Goal: Task Accomplishment & Management: Use online tool/utility

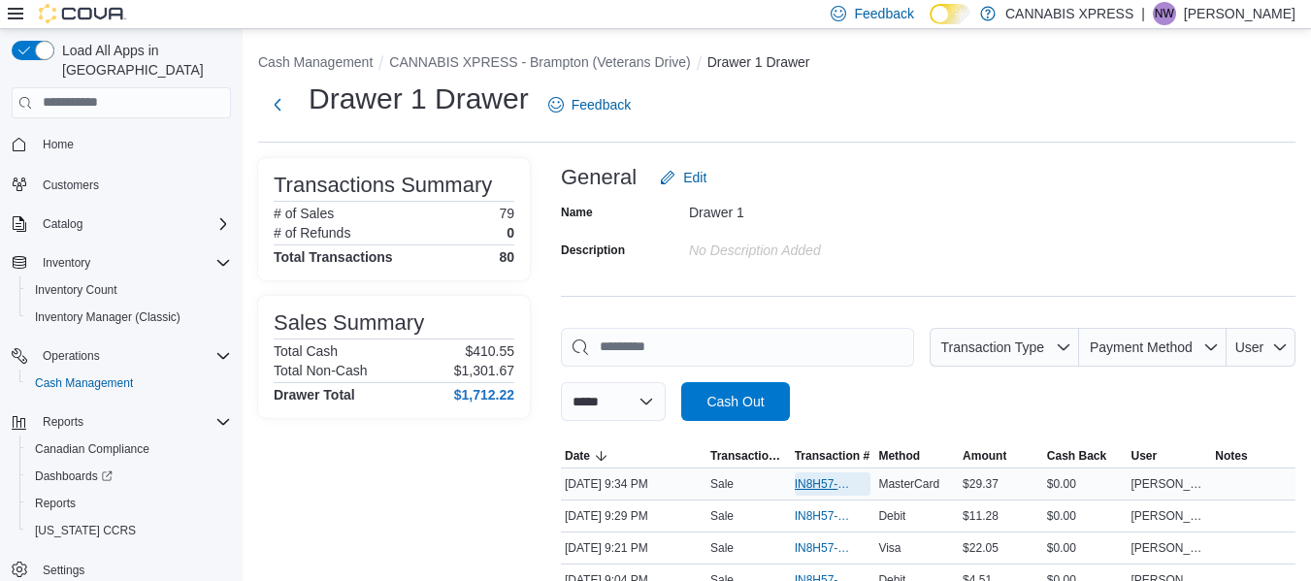
click at [837, 484] on span "IN8H57-726696" at bounding box center [823, 484] width 57 height 16
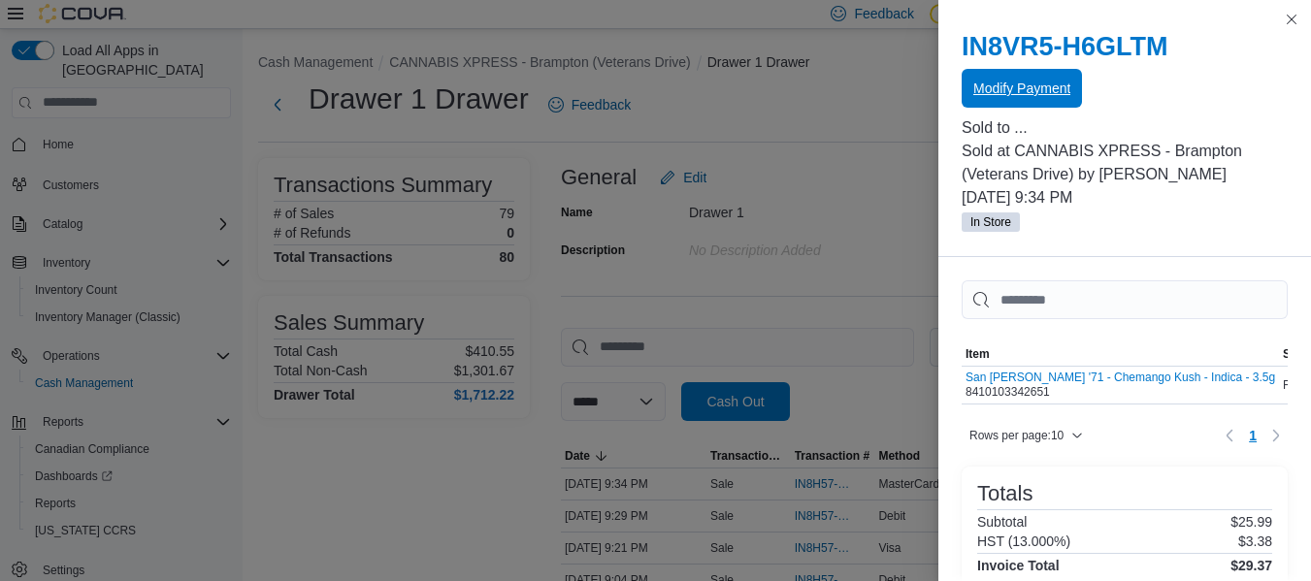
click at [1005, 91] on span "Modify Payment" at bounding box center [1021, 88] width 97 height 19
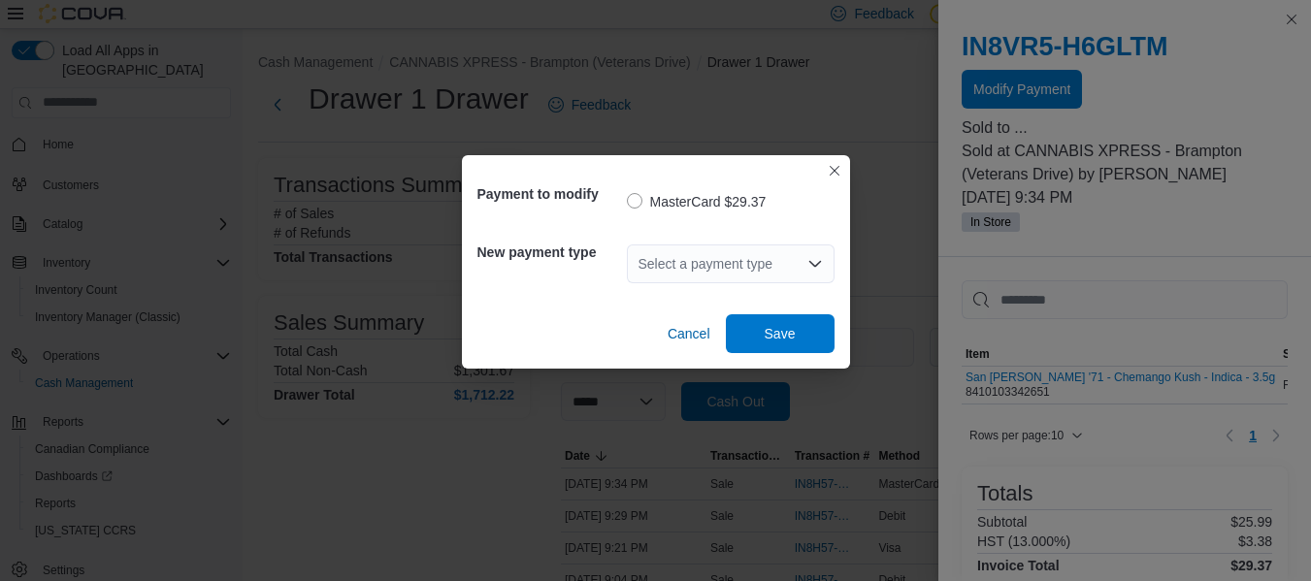
click at [708, 251] on div "Select a payment type" at bounding box center [731, 263] width 208 height 39
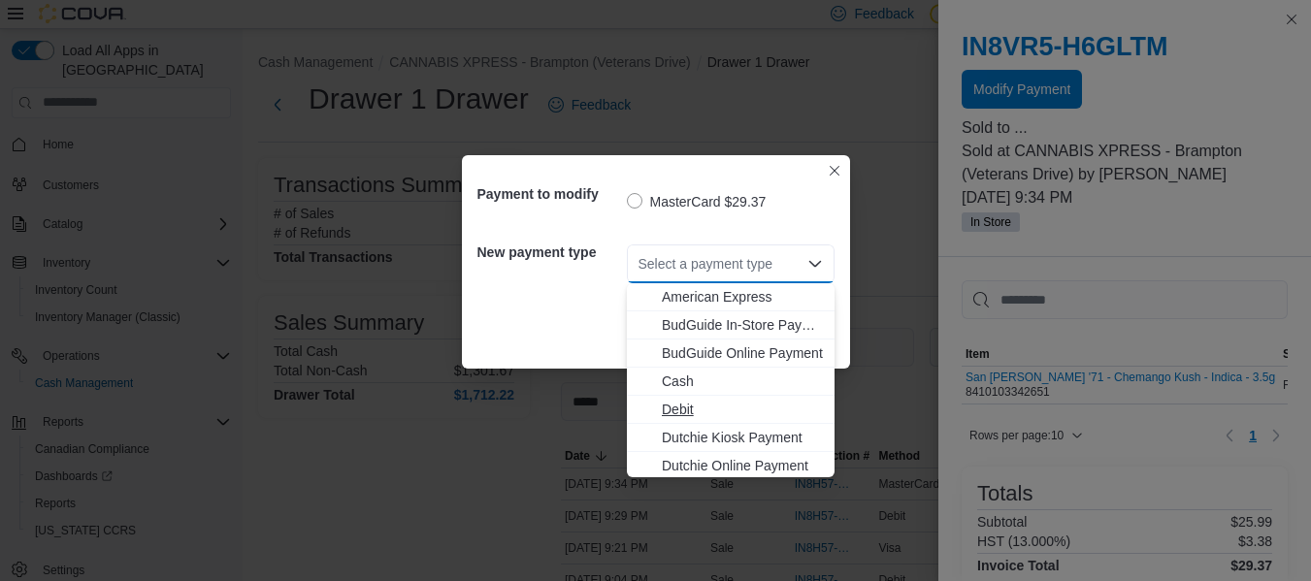
click at [685, 409] on span "Debit" at bounding box center [742, 409] width 161 height 19
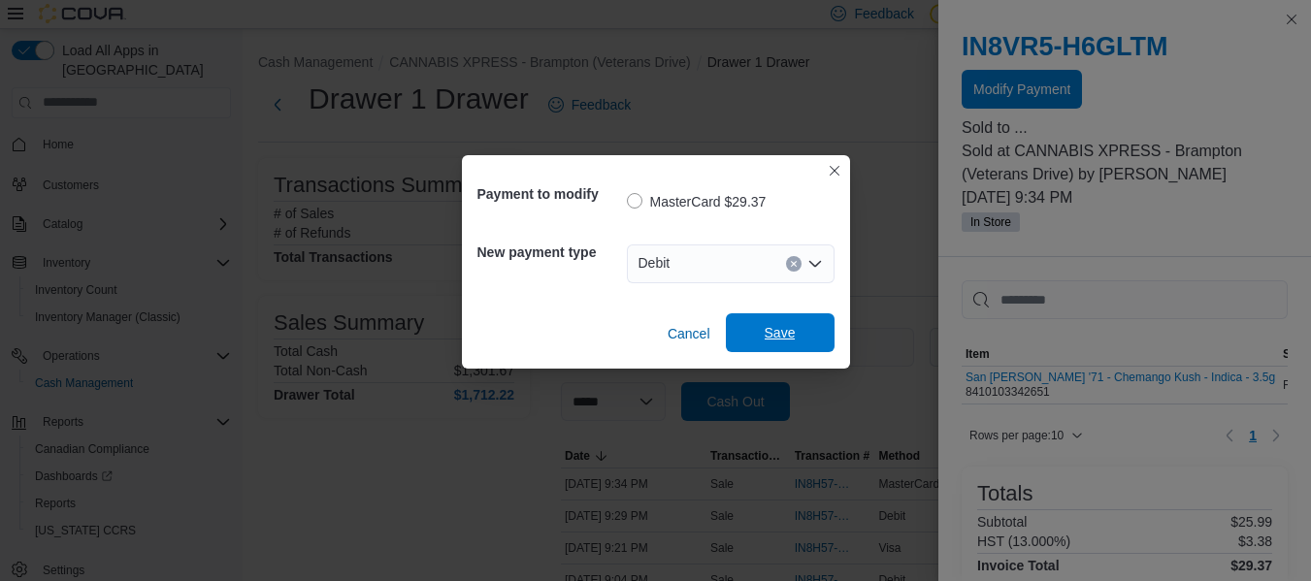
click at [759, 327] on span "Save" at bounding box center [779, 332] width 85 height 39
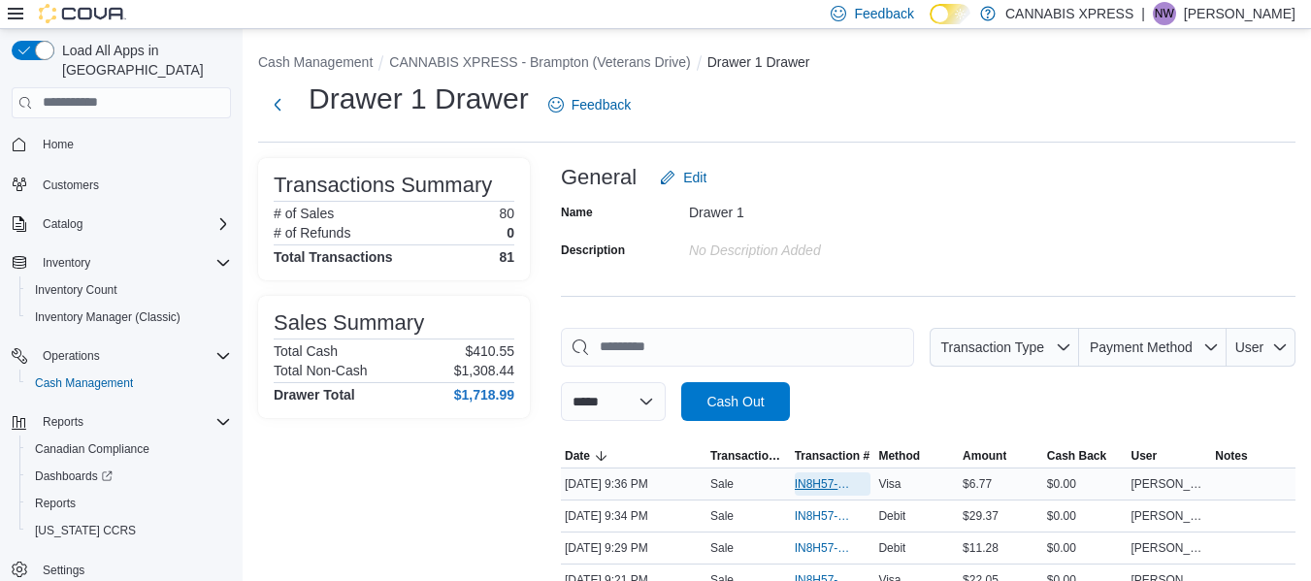
click at [824, 477] on span "IN8H57-726698" at bounding box center [823, 484] width 57 height 16
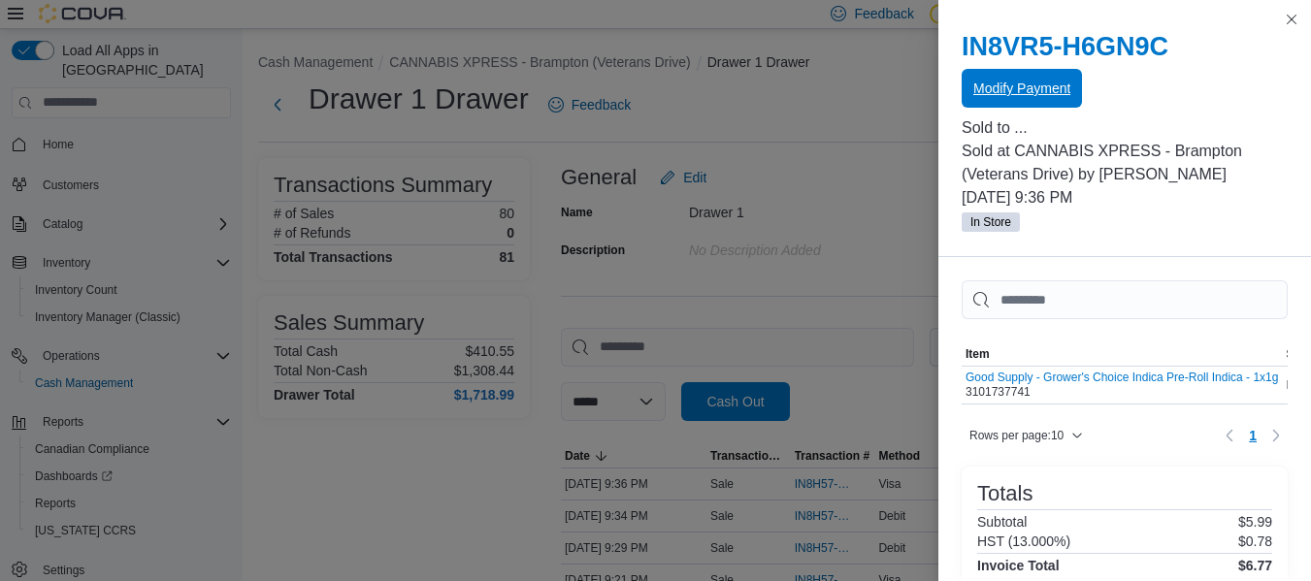
click at [1006, 102] on span "Modify Payment" at bounding box center [1021, 88] width 97 height 39
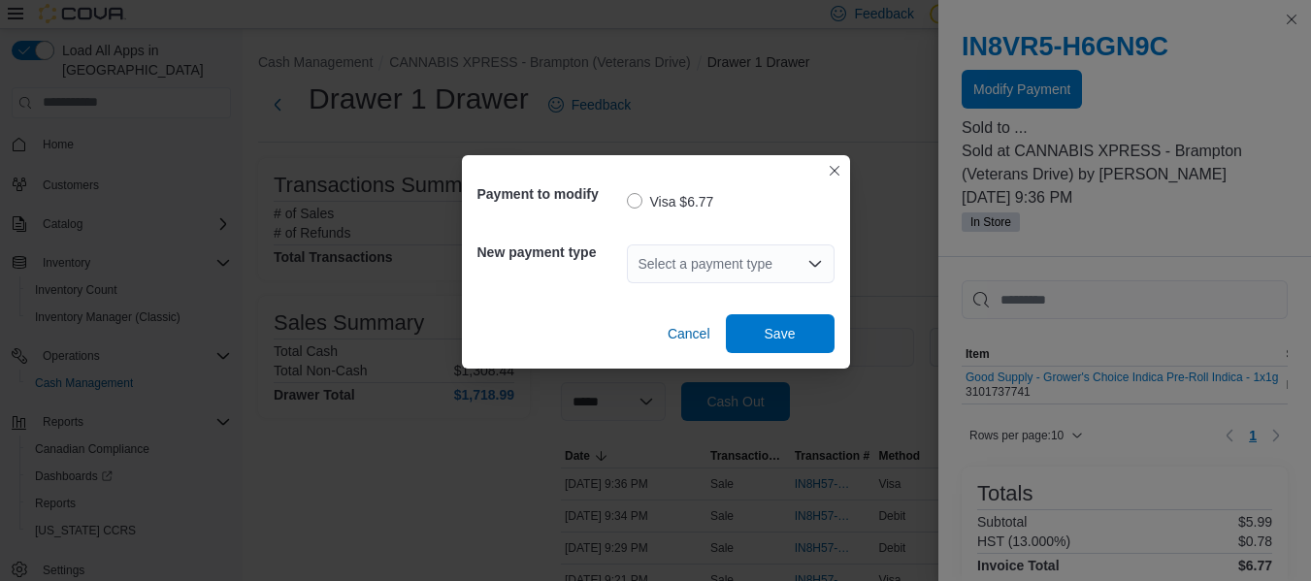
click at [713, 259] on div "Select a payment type" at bounding box center [731, 263] width 208 height 39
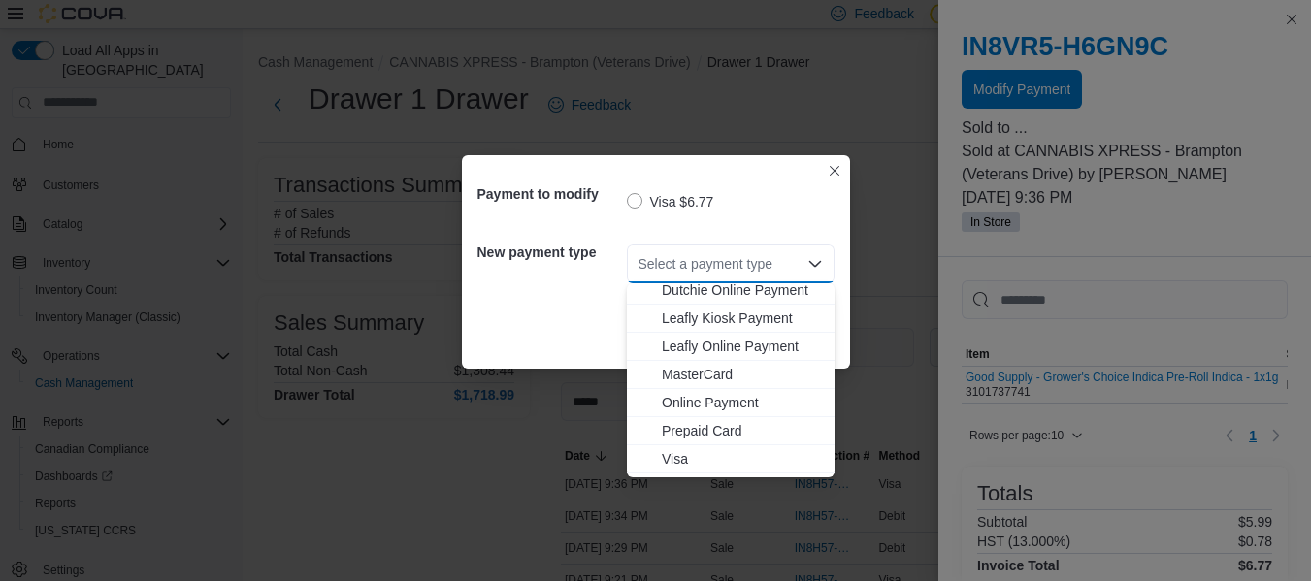
scroll to position [200, 0]
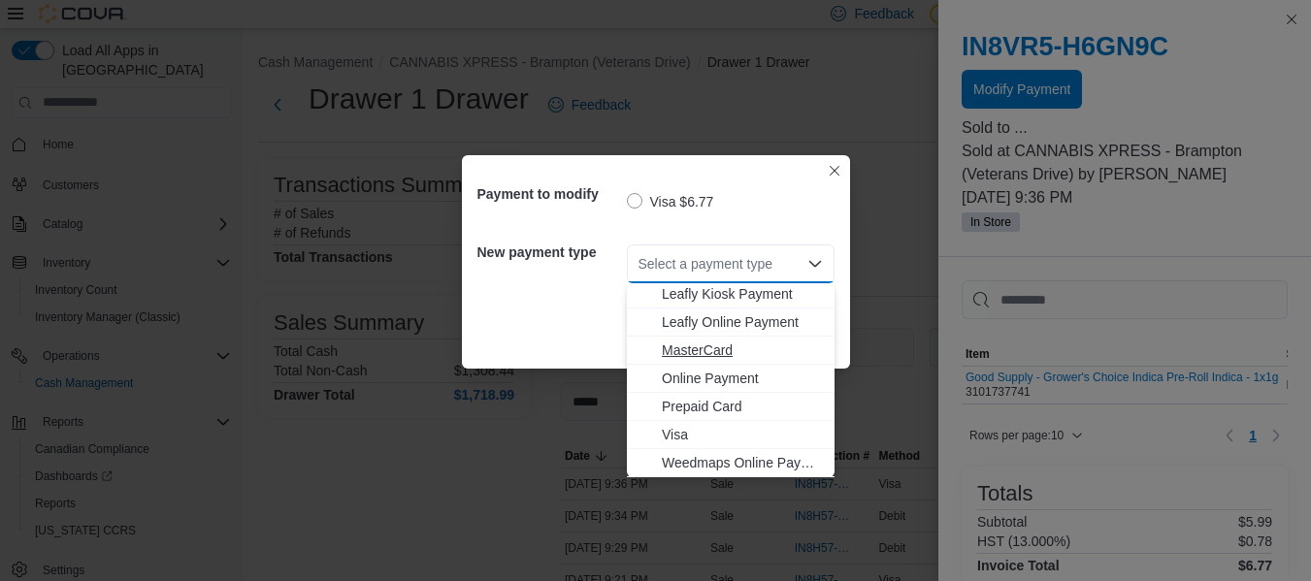
click at [710, 345] on span "MasterCard" at bounding box center [742, 350] width 161 height 19
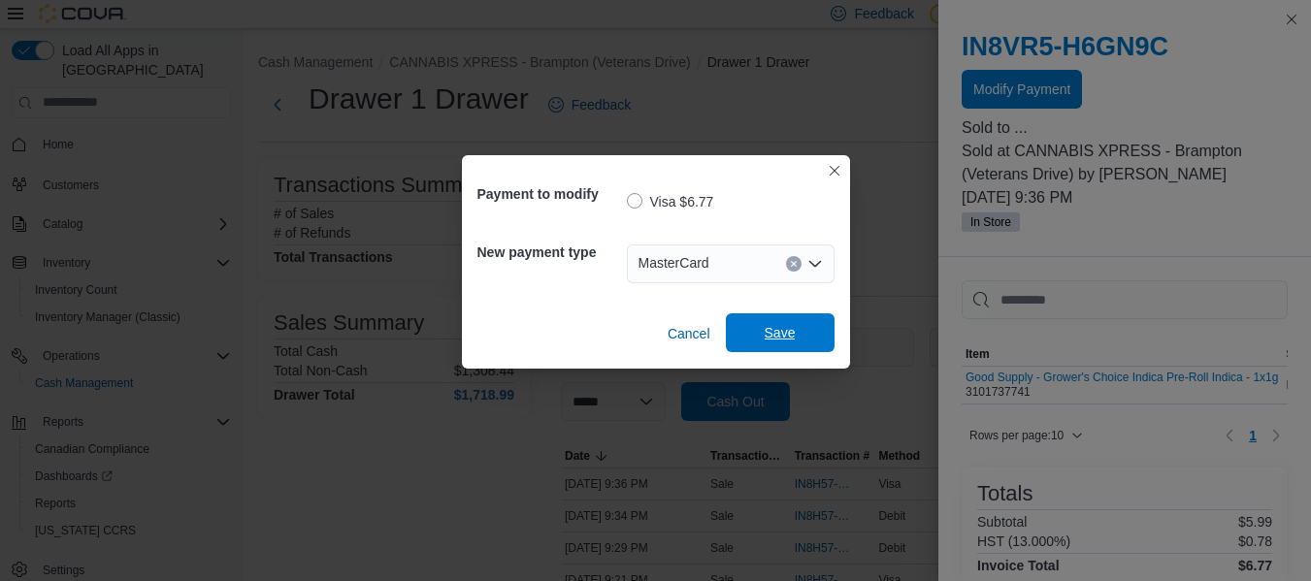
click at [791, 321] on span "Save" at bounding box center [779, 332] width 85 height 39
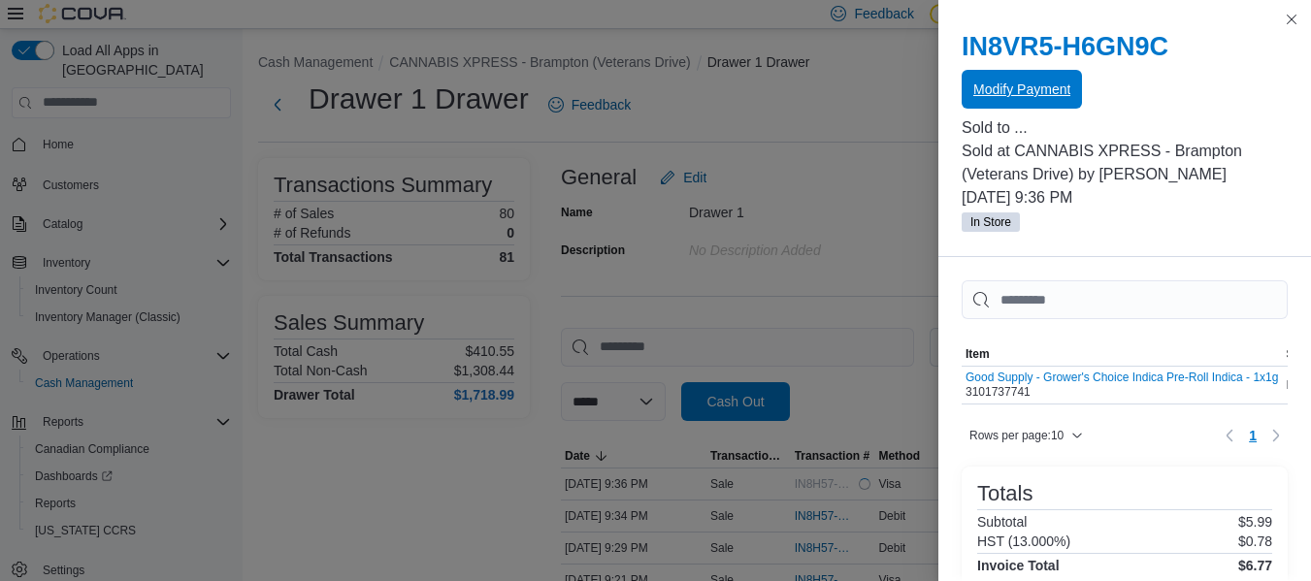
scroll to position [0, 0]
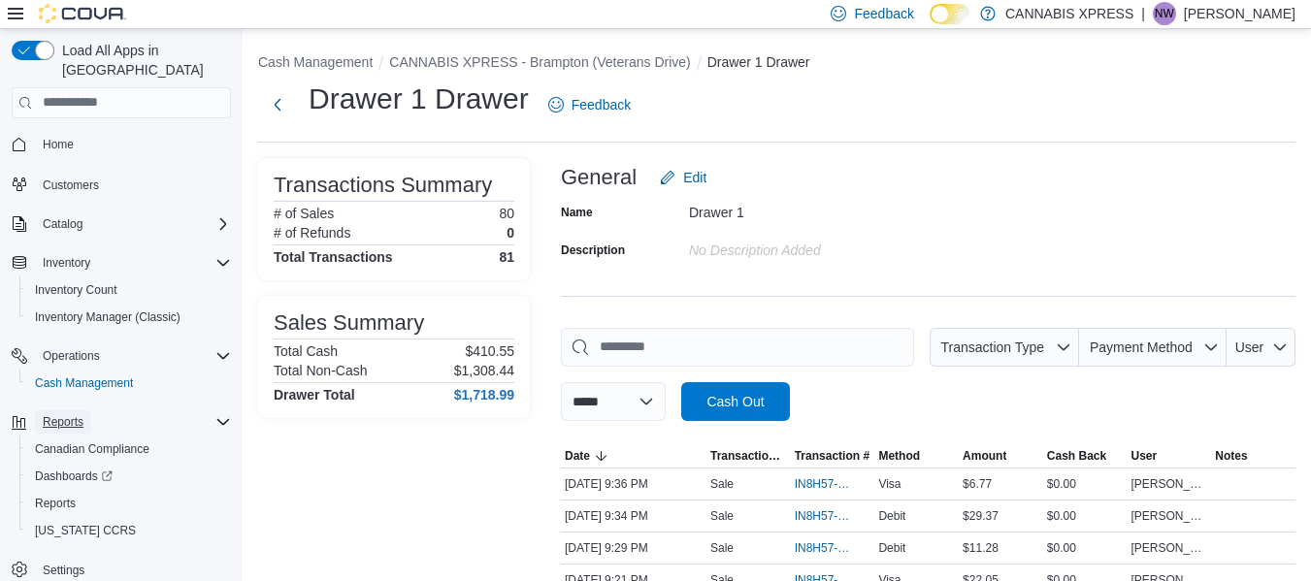
click at [76, 414] on span "Reports" at bounding box center [63, 422] width 41 height 16
click at [61, 496] on span "Reports" at bounding box center [55, 504] width 41 height 16
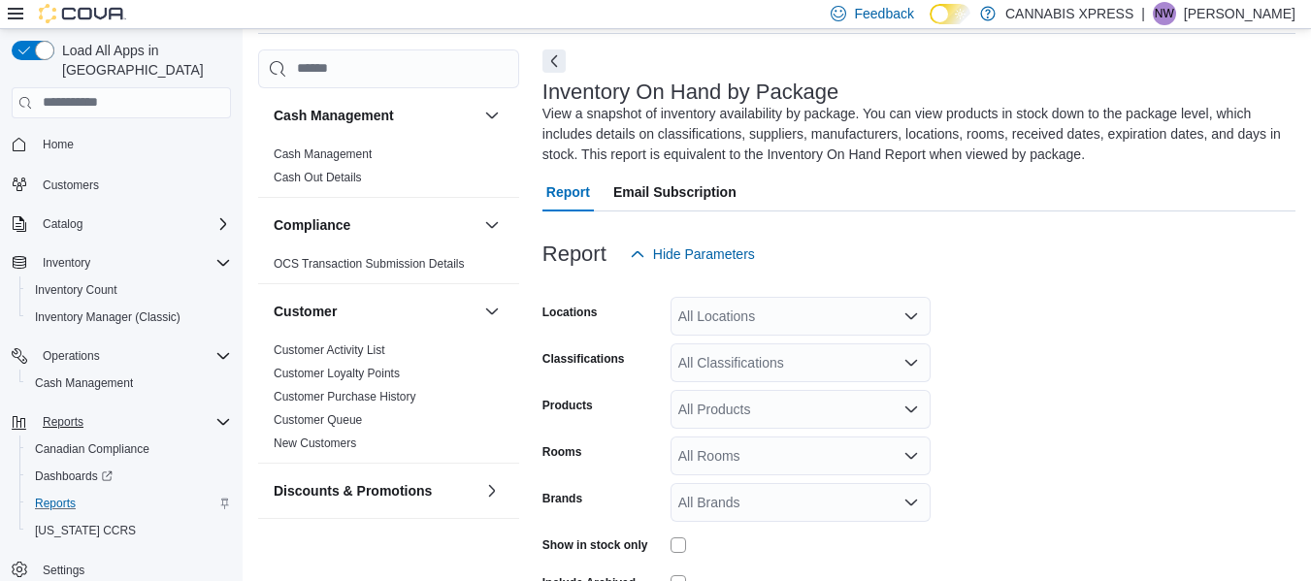
scroll to position [85, 0]
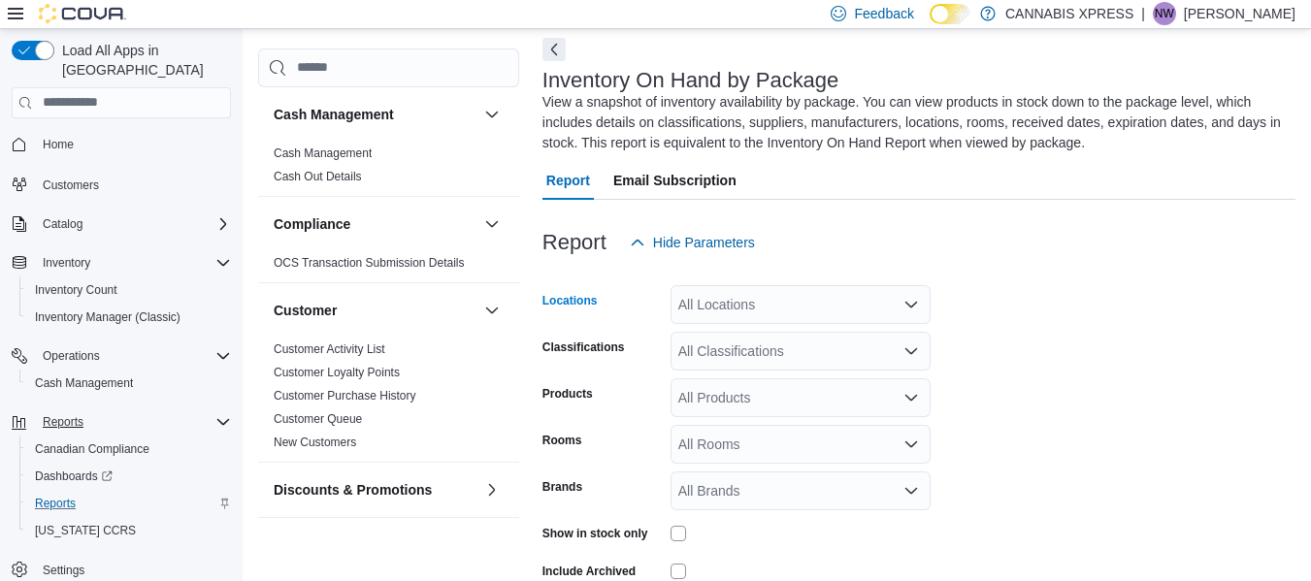
click at [715, 310] on div "All Locations" at bounding box center [800, 304] width 260 height 39
click at [791, 204] on div at bounding box center [918, 211] width 753 height 23
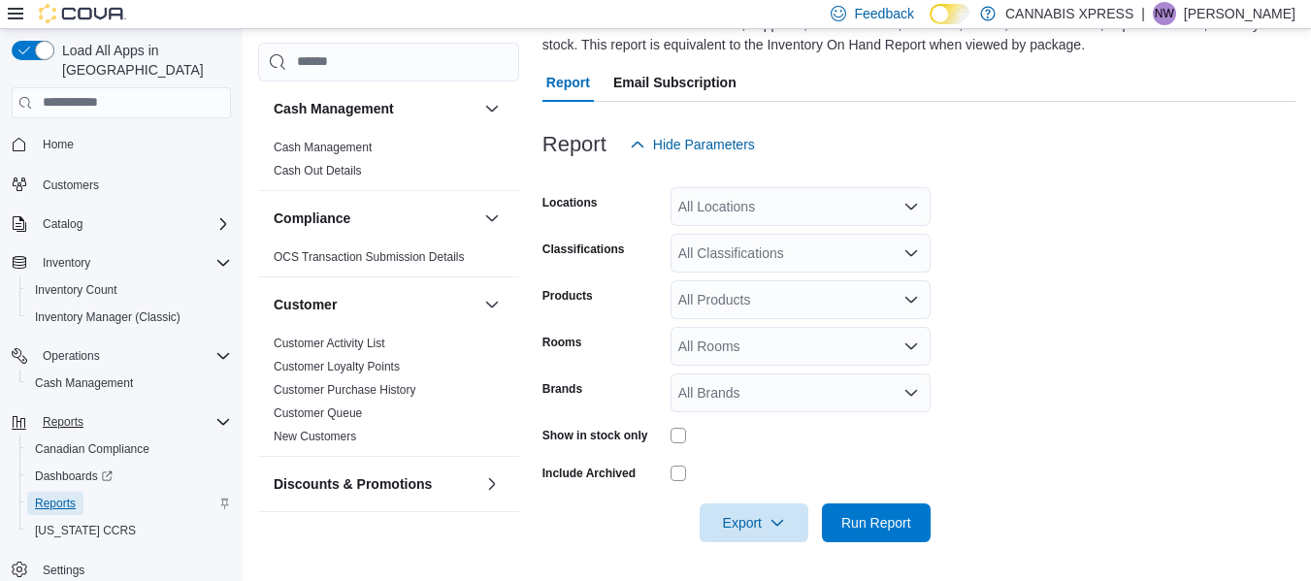
click at [73, 496] on span "Reports" at bounding box center [55, 504] width 41 height 16
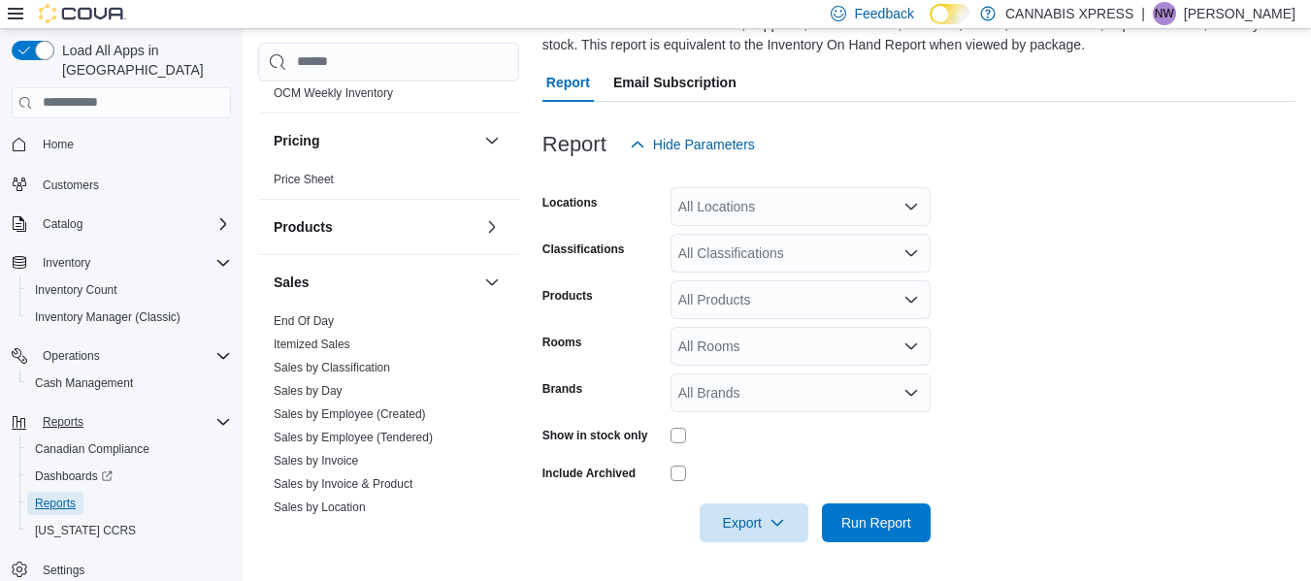
scroll to position [1089, 0]
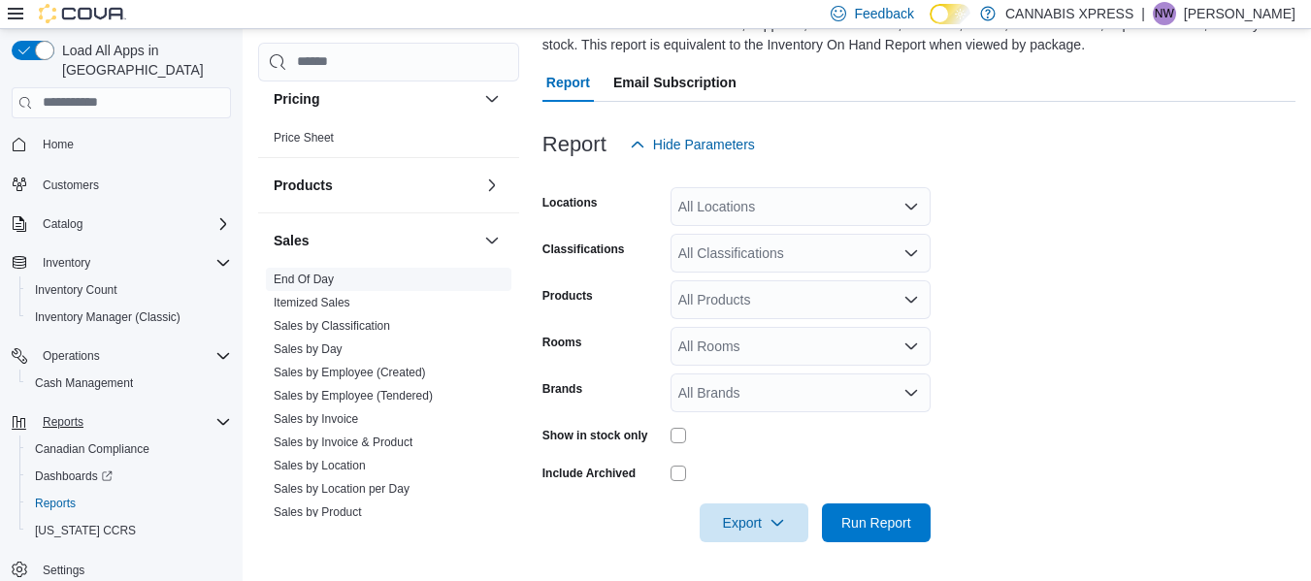
click at [305, 278] on link "End Of Day" at bounding box center [304, 280] width 60 height 14
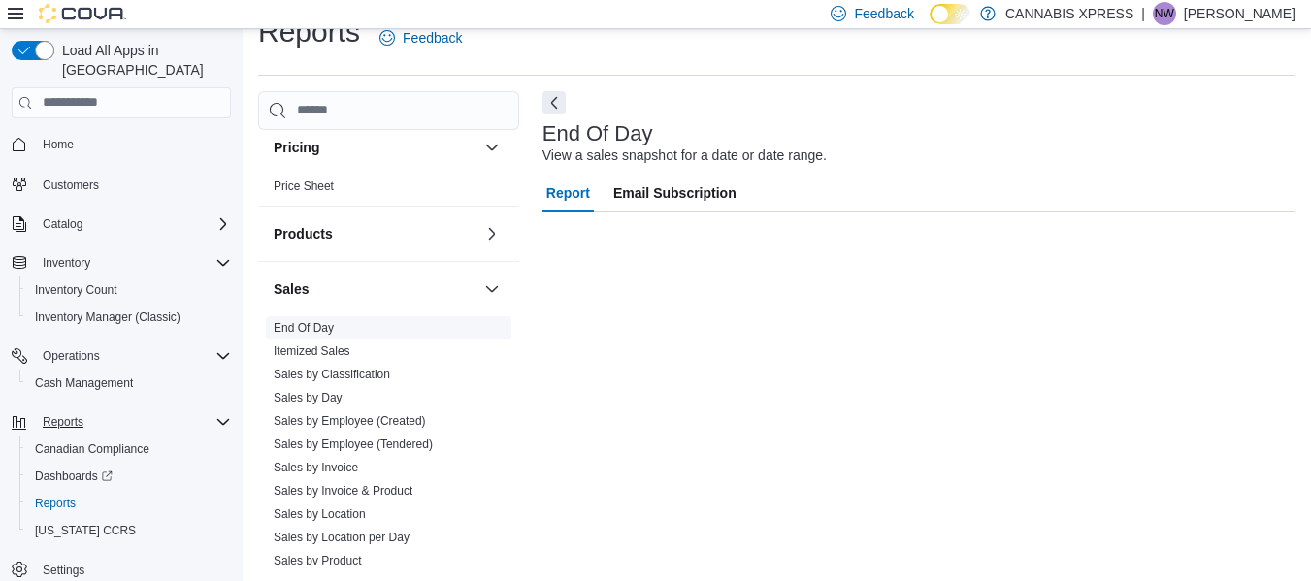
scroll to position [32, 0]
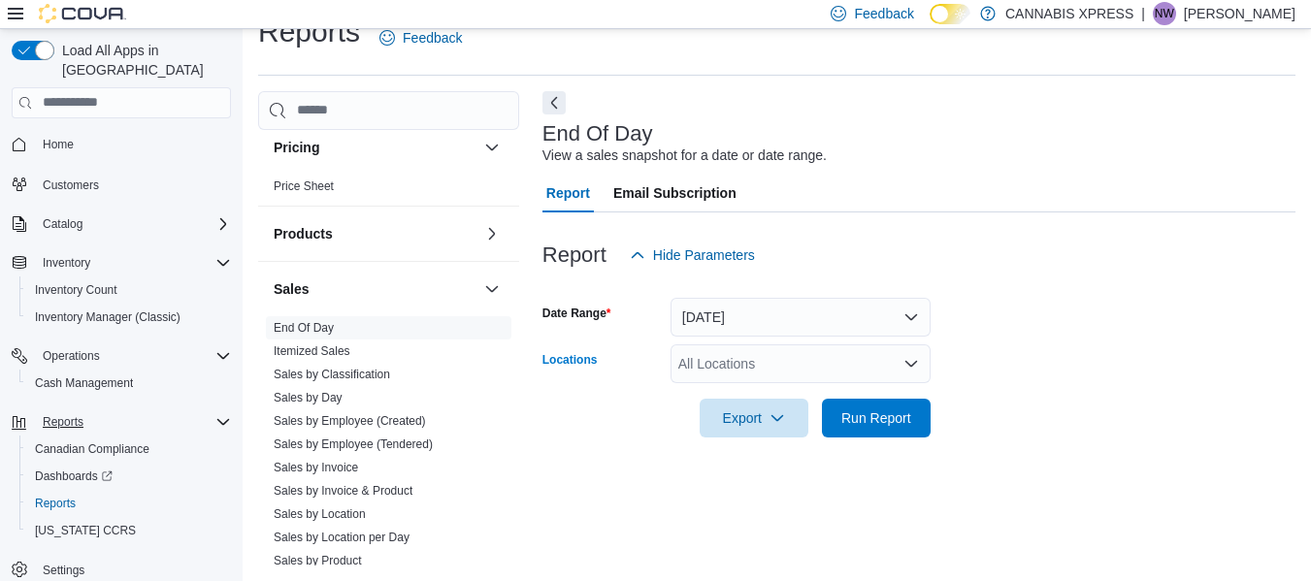
click at [800, 368] on div "All Locations" at bounding box center [800, 363] width 260 height 39
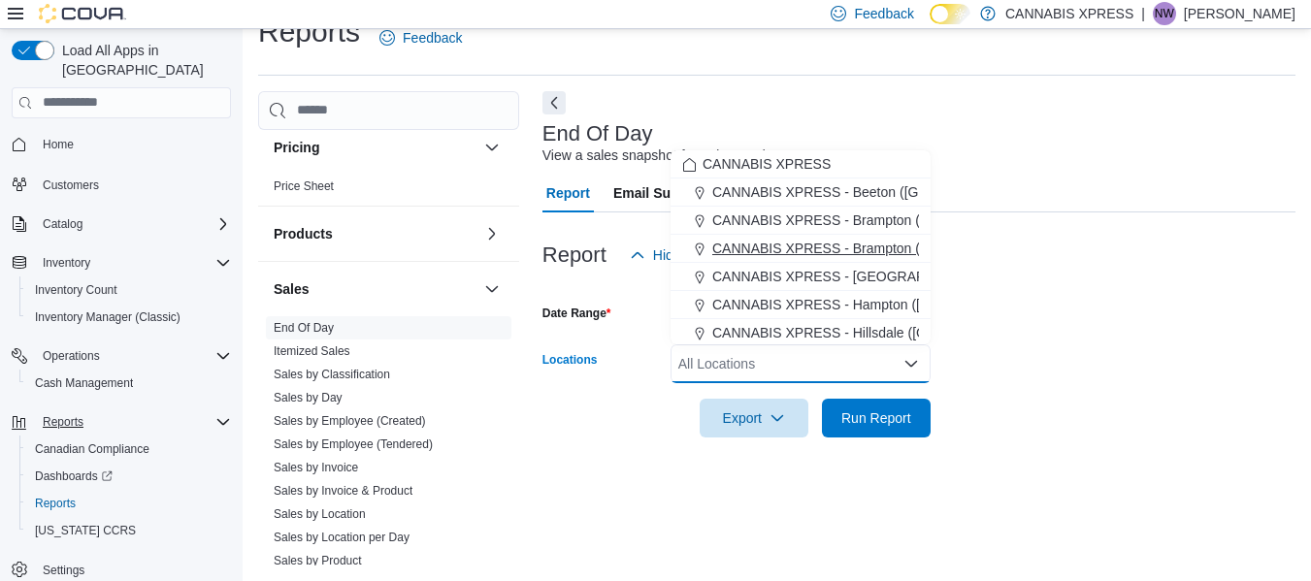
click at [831, 252] on span "CANNABIS XPRESS - Brampton (Veterans Drive)" at bounding box center [862, 248] width 301 height 19
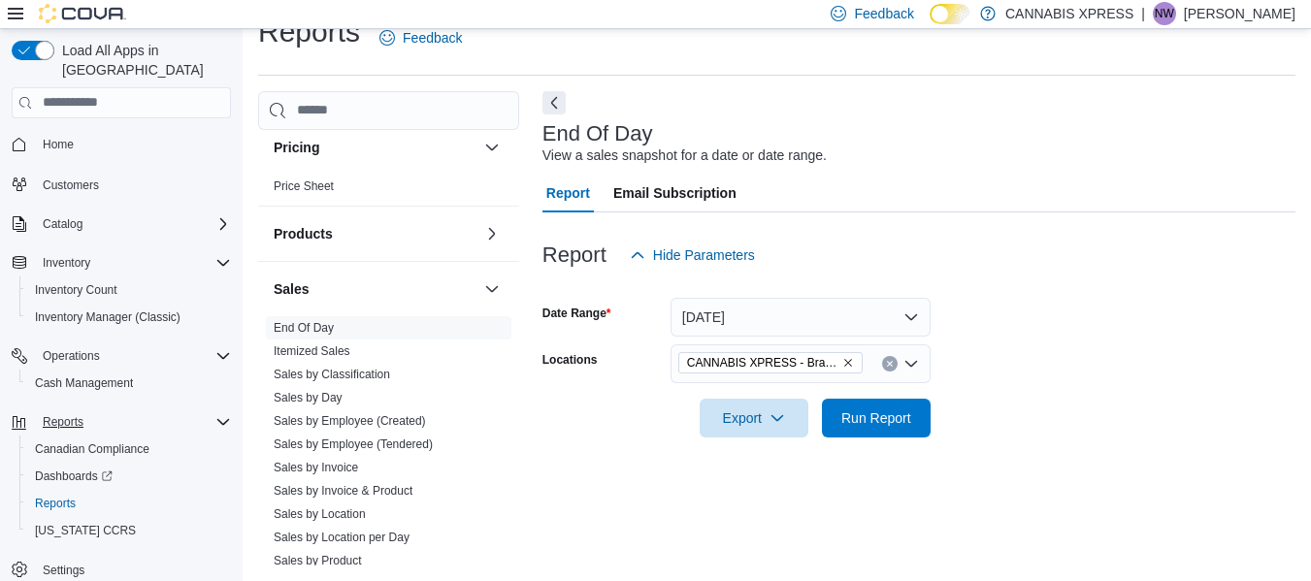
click at [1050, 372] on form "Date Range Today Locations CANNABIS XPRESS - Brampton (Veterans Drive) Export R…" at bounding box center [918, 356] width 753 height 163
click at [897, 426] on span "Run Report" at bounding box center [876, 416] width 70 height 19
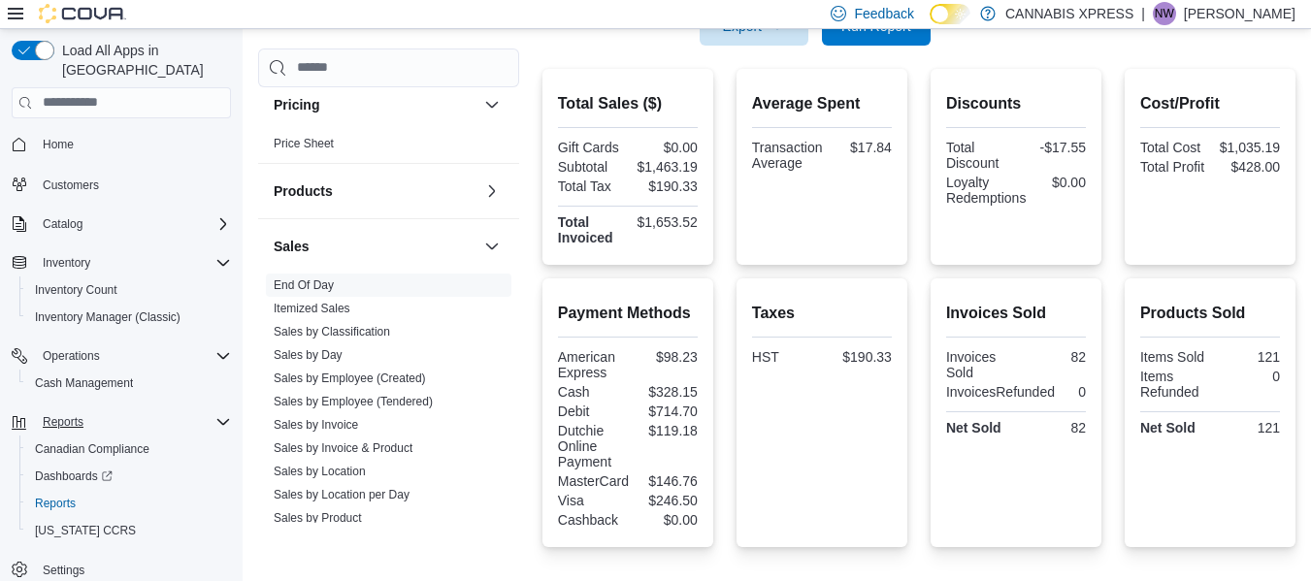
scroll to position [425, 0]
